Goal: Information Seeking & Learning: Learn about a topic

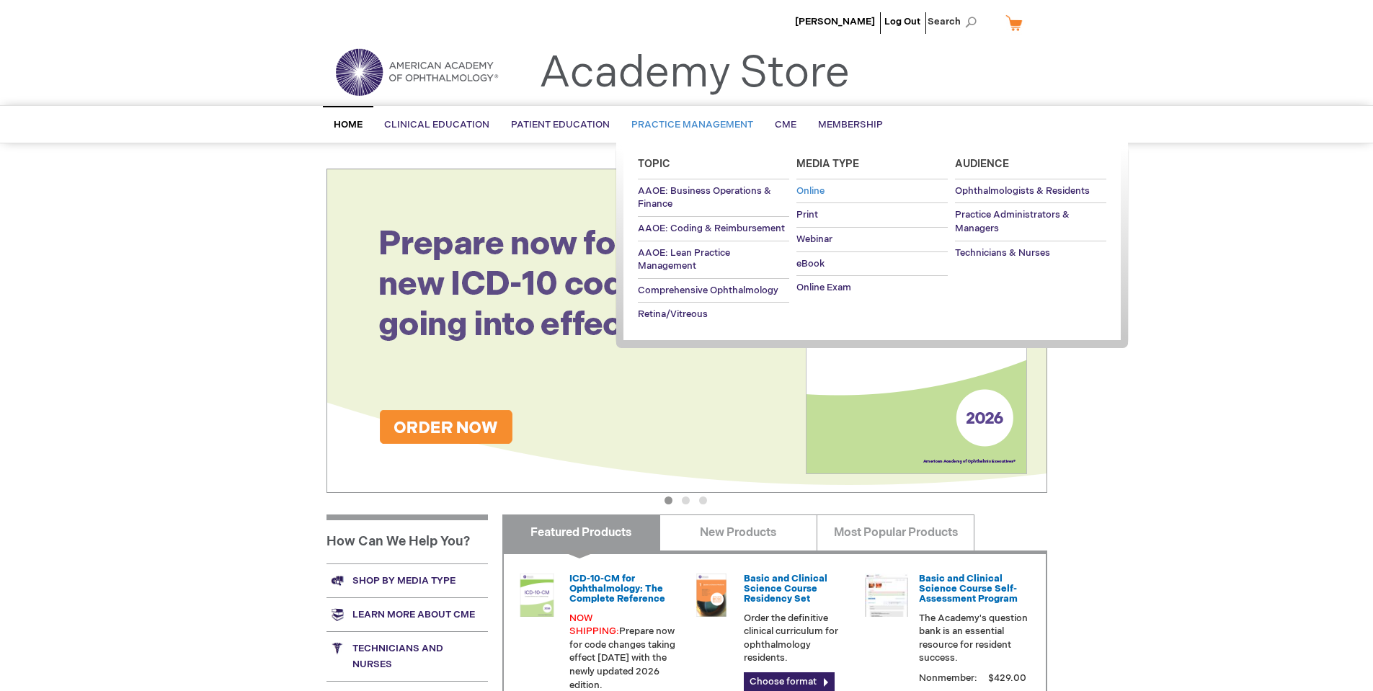
click at [819, 190] on span "Online" at bounding box center [810, 191] width 28 height 12
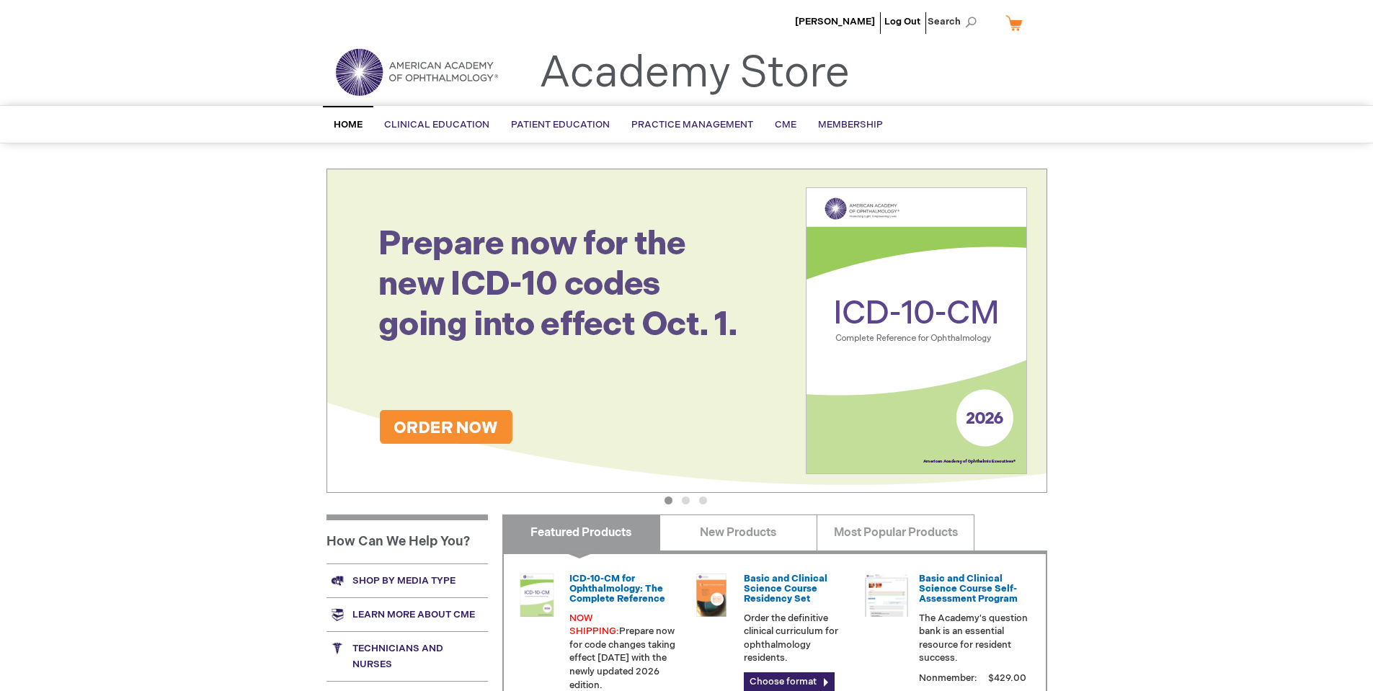
click at [395, 70] on img at bounding box center [416, 72] width 173 height 52
